Goal: Task Accomplishment & Management: Manage account settings

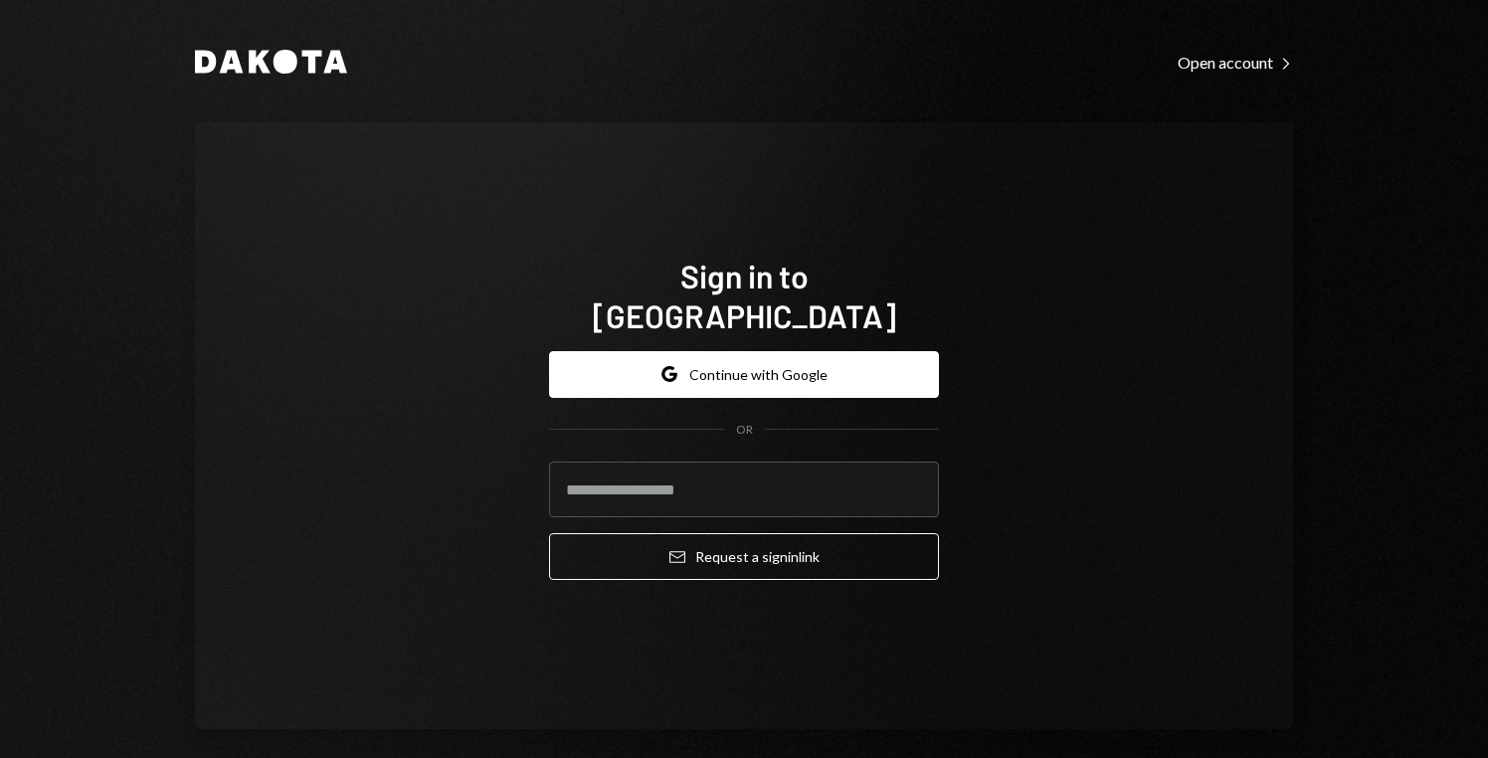
click at [311, 37] on div "Dakota Open account Right Caret Sign in to Dakota Google Continue with Google O…" at bounding box center [744, 388] width 1194 height 777
click at [717, 478] on input "email" at bounding box center [744, 490] width 390 height 56
type input "**********"
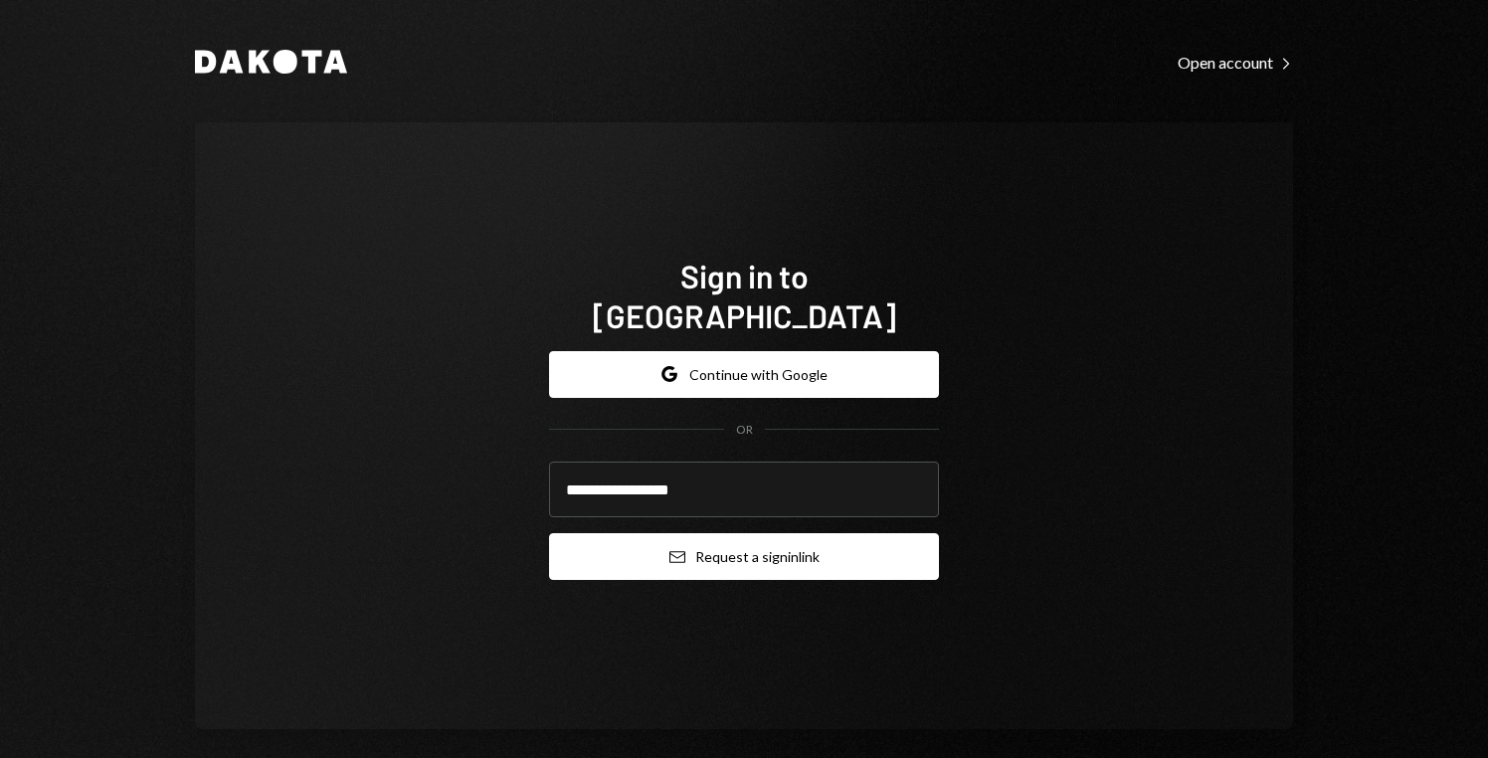
click at [725, 533] on button "Email Request a sign in link" at bounding box center [744, 556] width 390 height 47
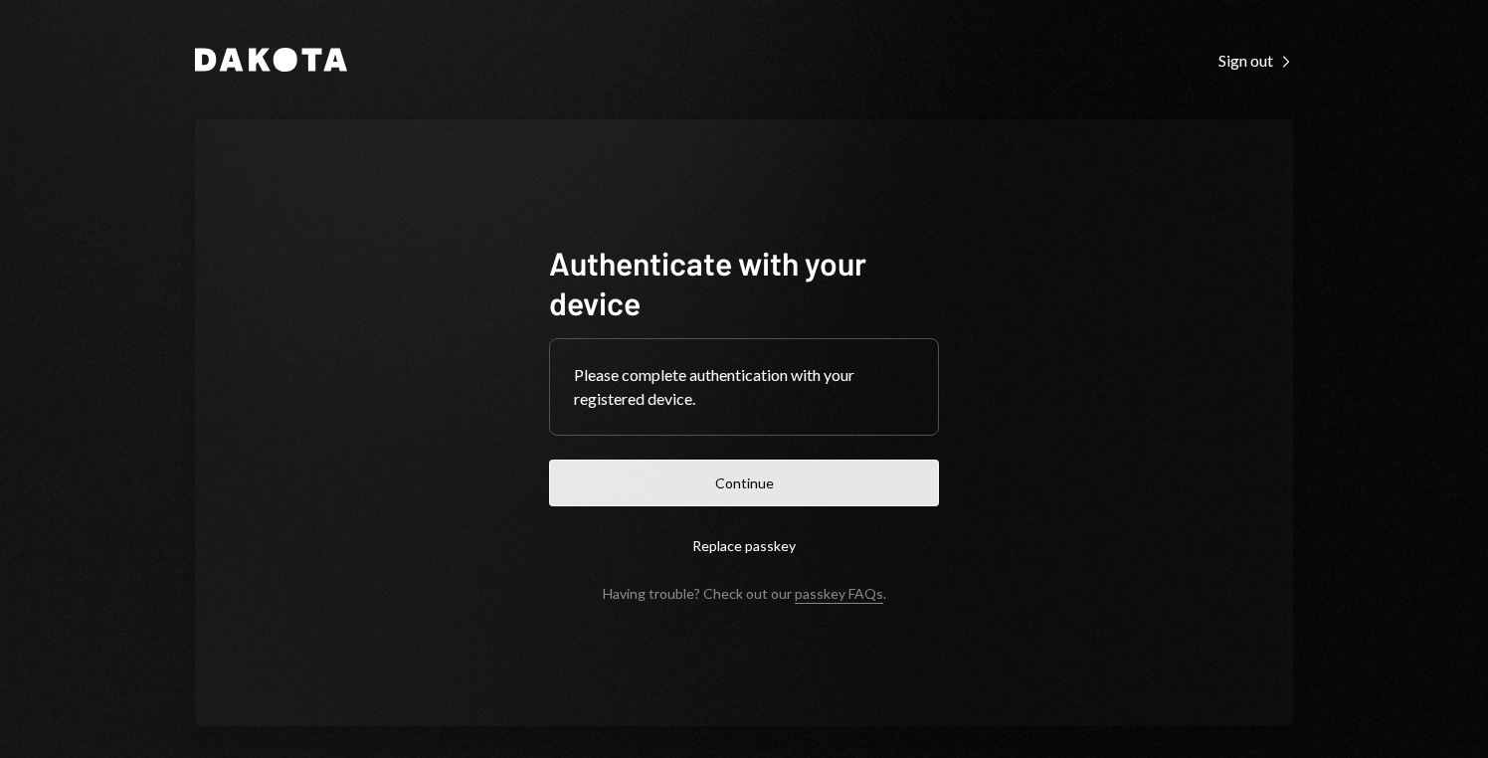
click at [687, 478] on button "Continue" at bounding box center [744, 483] width 390 height 47
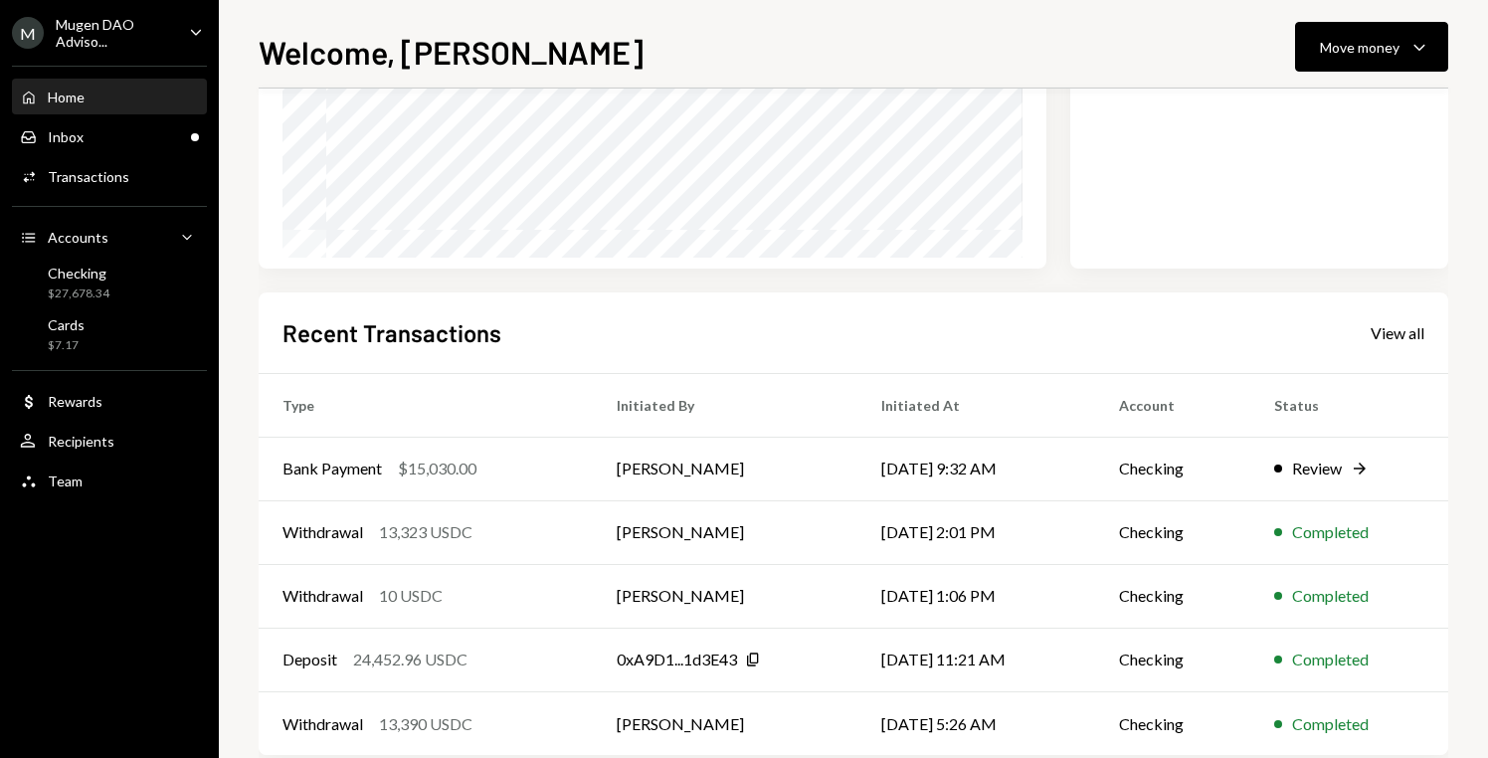
scroll to position [333, 0]
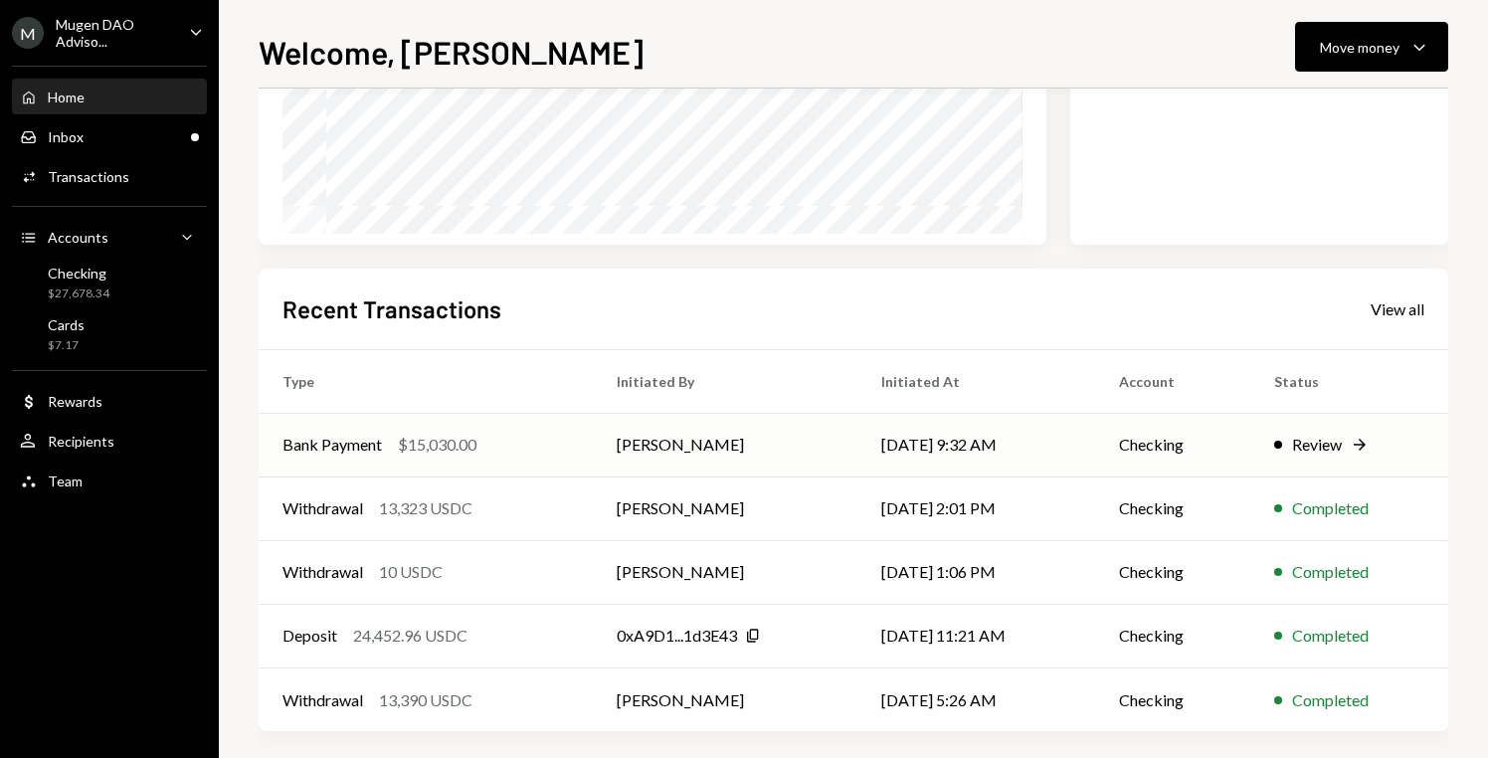
click at [1320, 444] on div "Review" at bounding box center [1317, 445] width 50 height 24
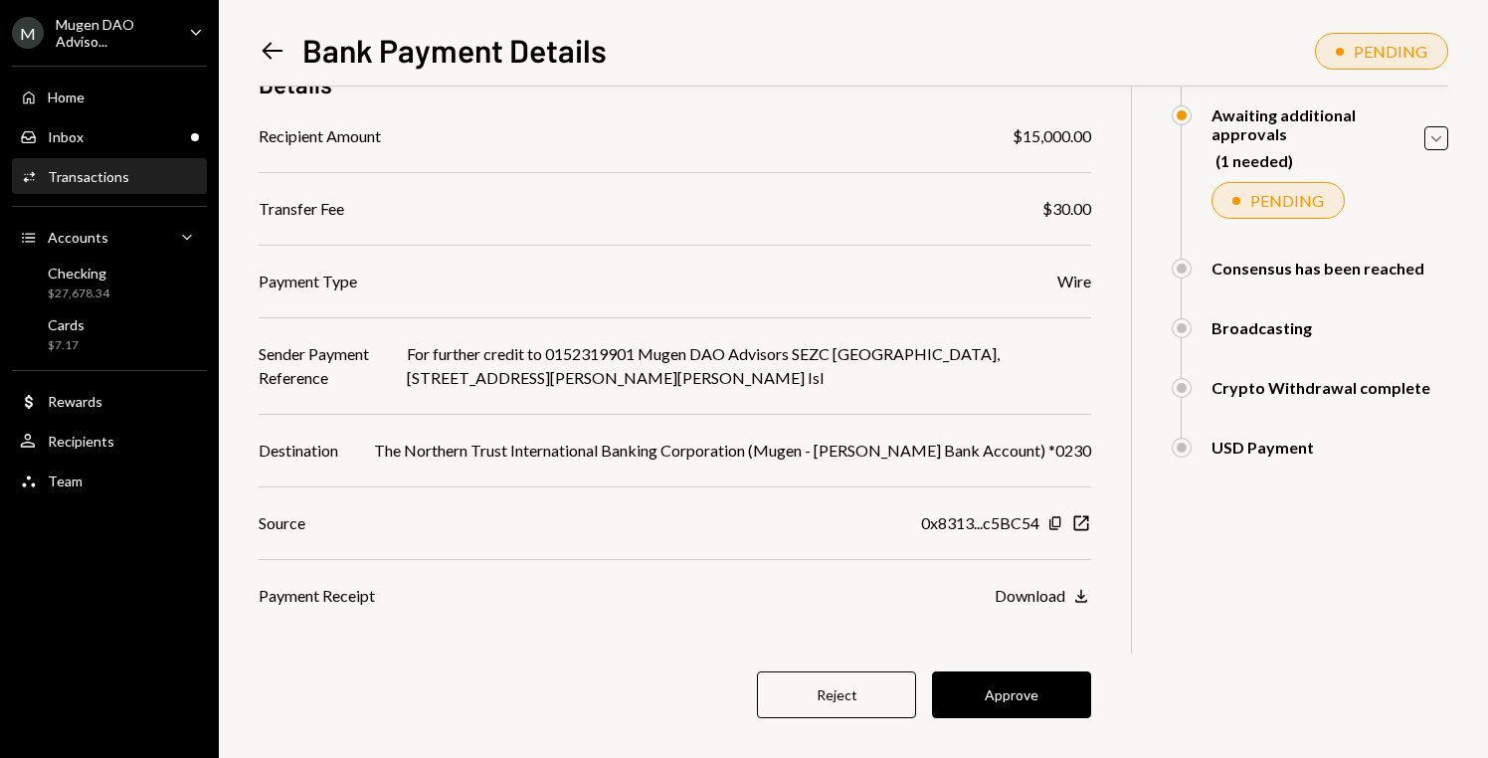
scroll to position [210, 0]
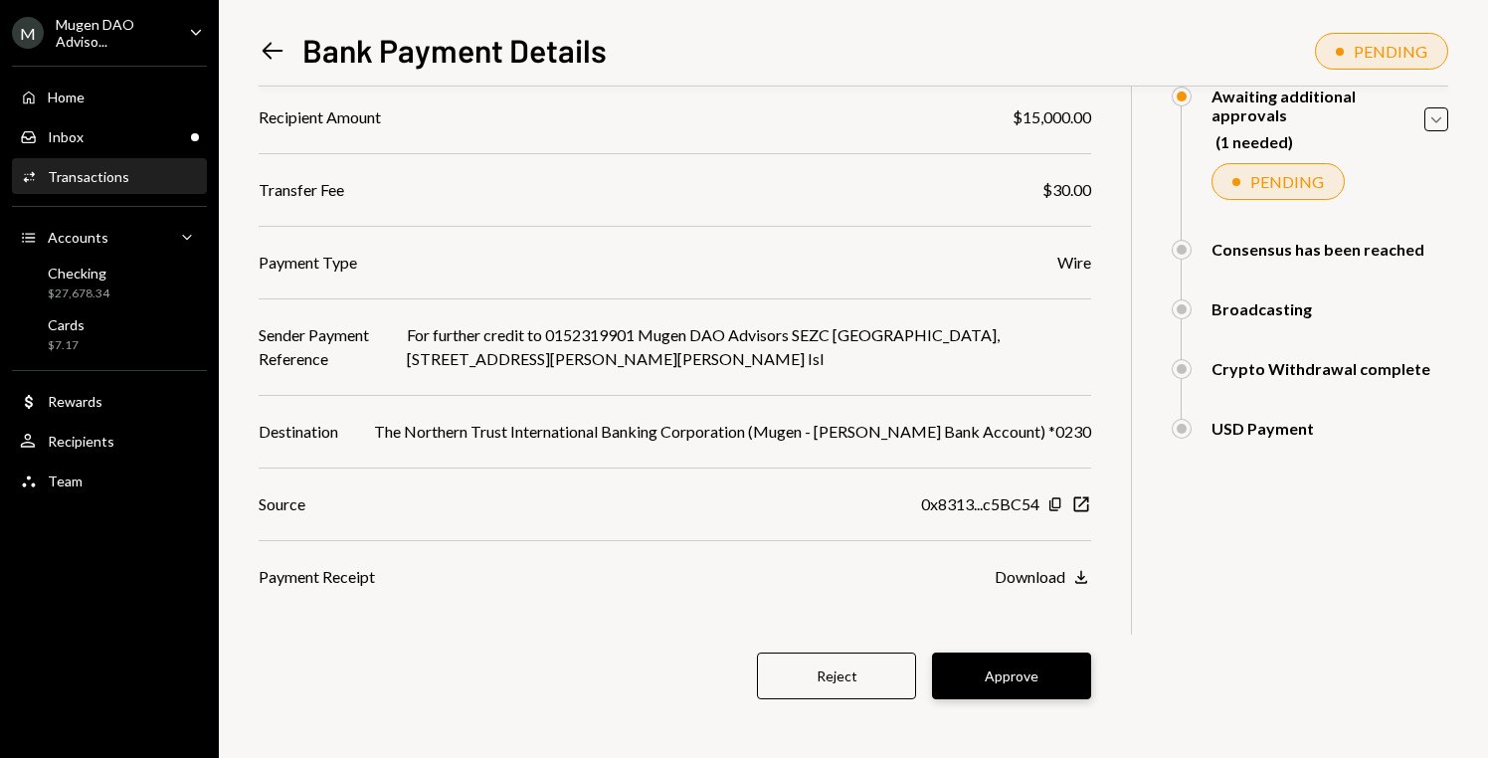
click at [1042, 683] on button "Approve" at bounding box center [1011, 676] width 159 height 47
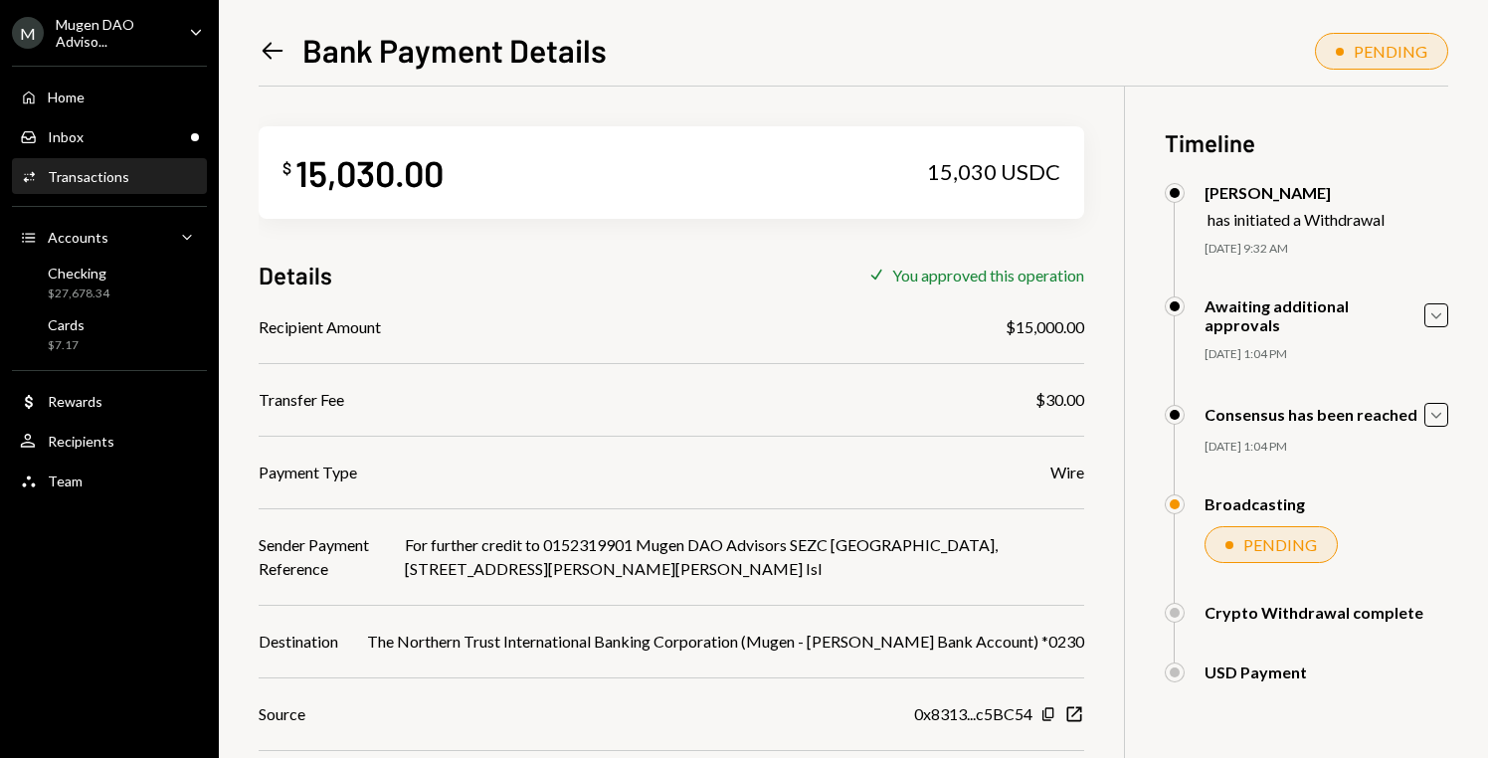
scroll to position [86, 0]
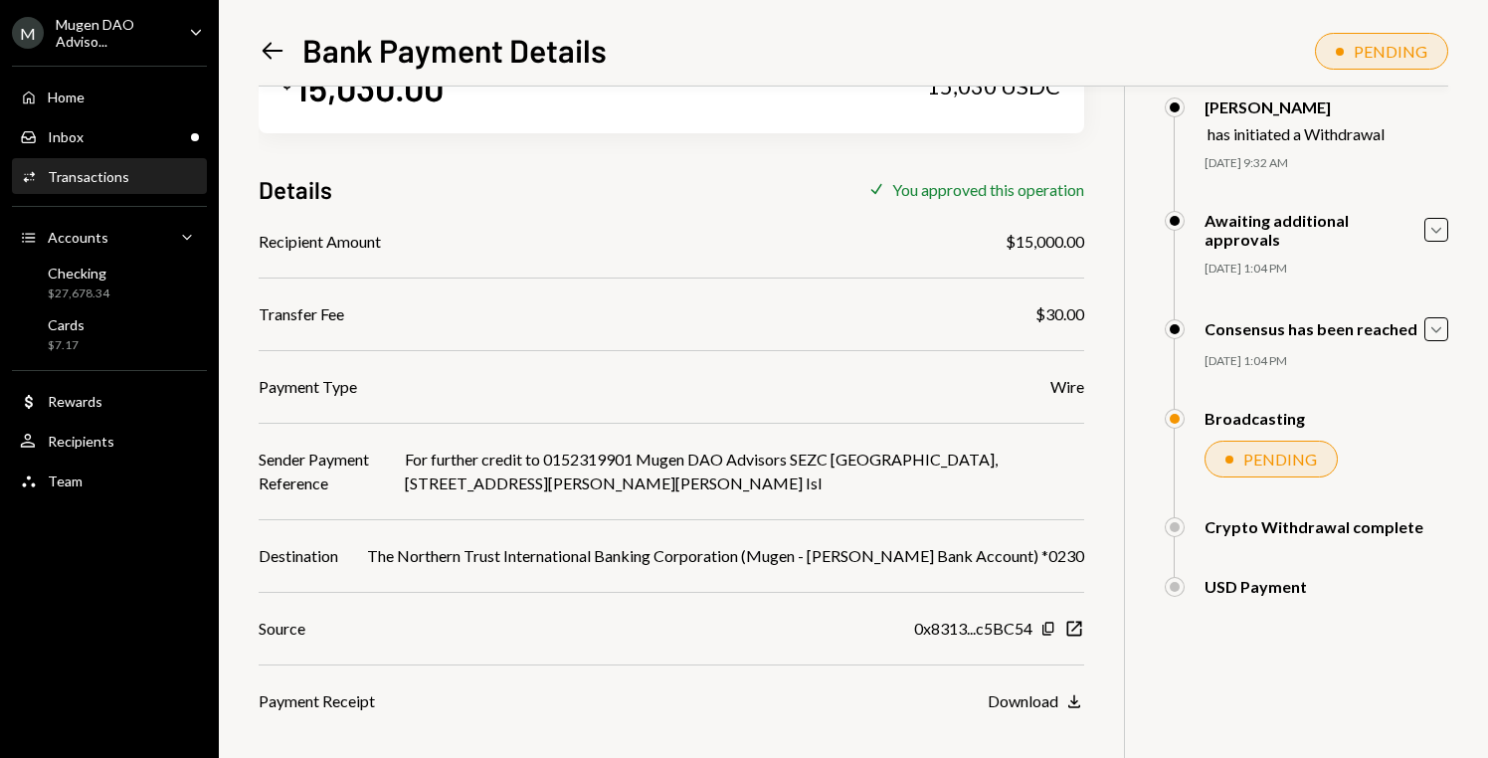
click at [281, 56] on icon "Left Arrow" at bounding box center [273, 51] width 28 height 28
